Goal: Download file/media

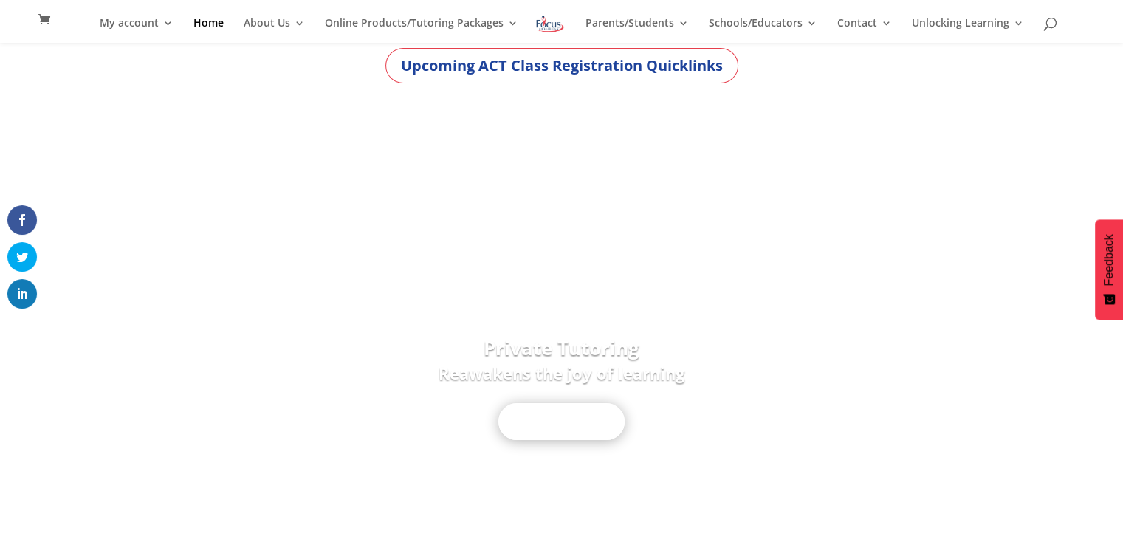
scroll to position [172, 0]
